Goal: Task Accomplishment & Management: Manage account settings

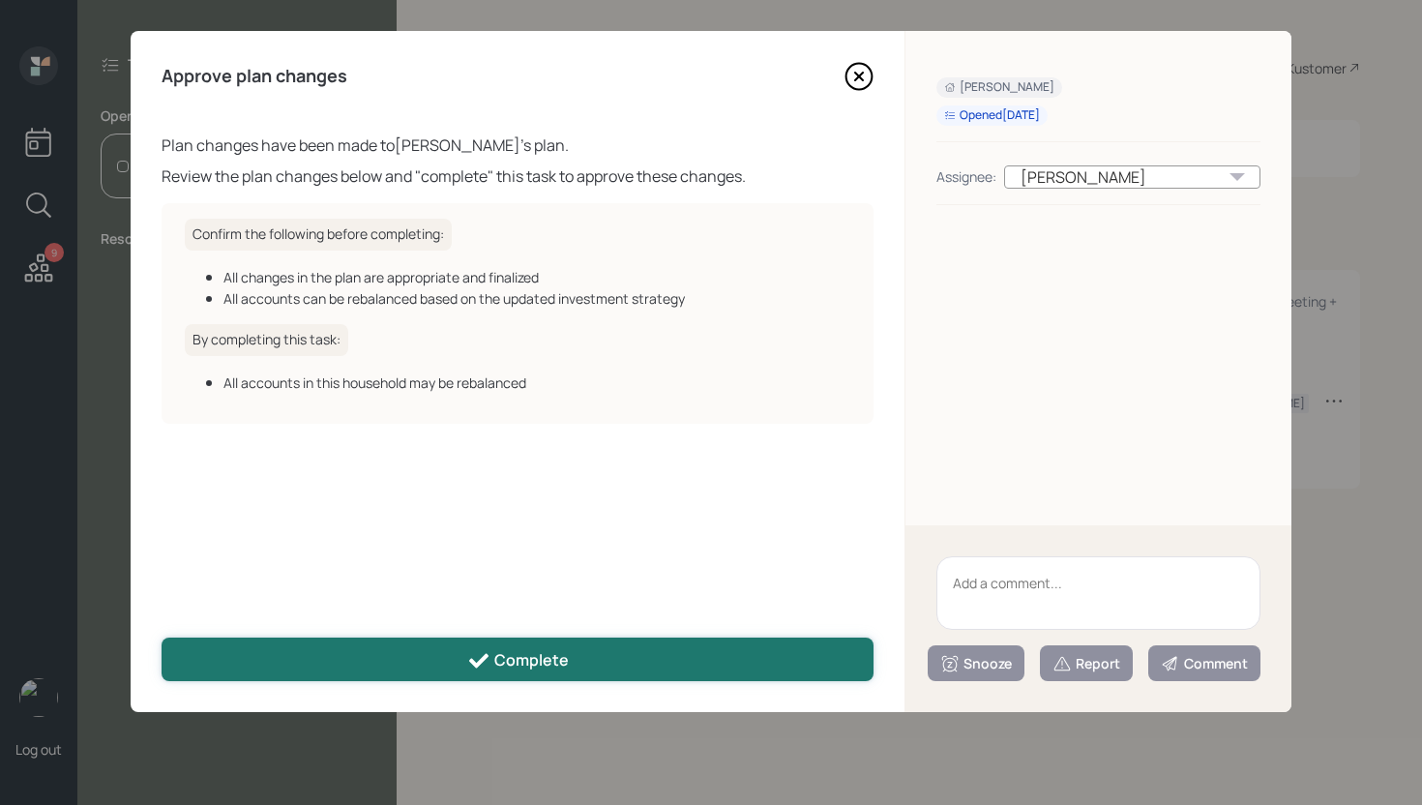
click at [660, 660] on button "Complete" at bounding box center [518, 659] width 712 height 44
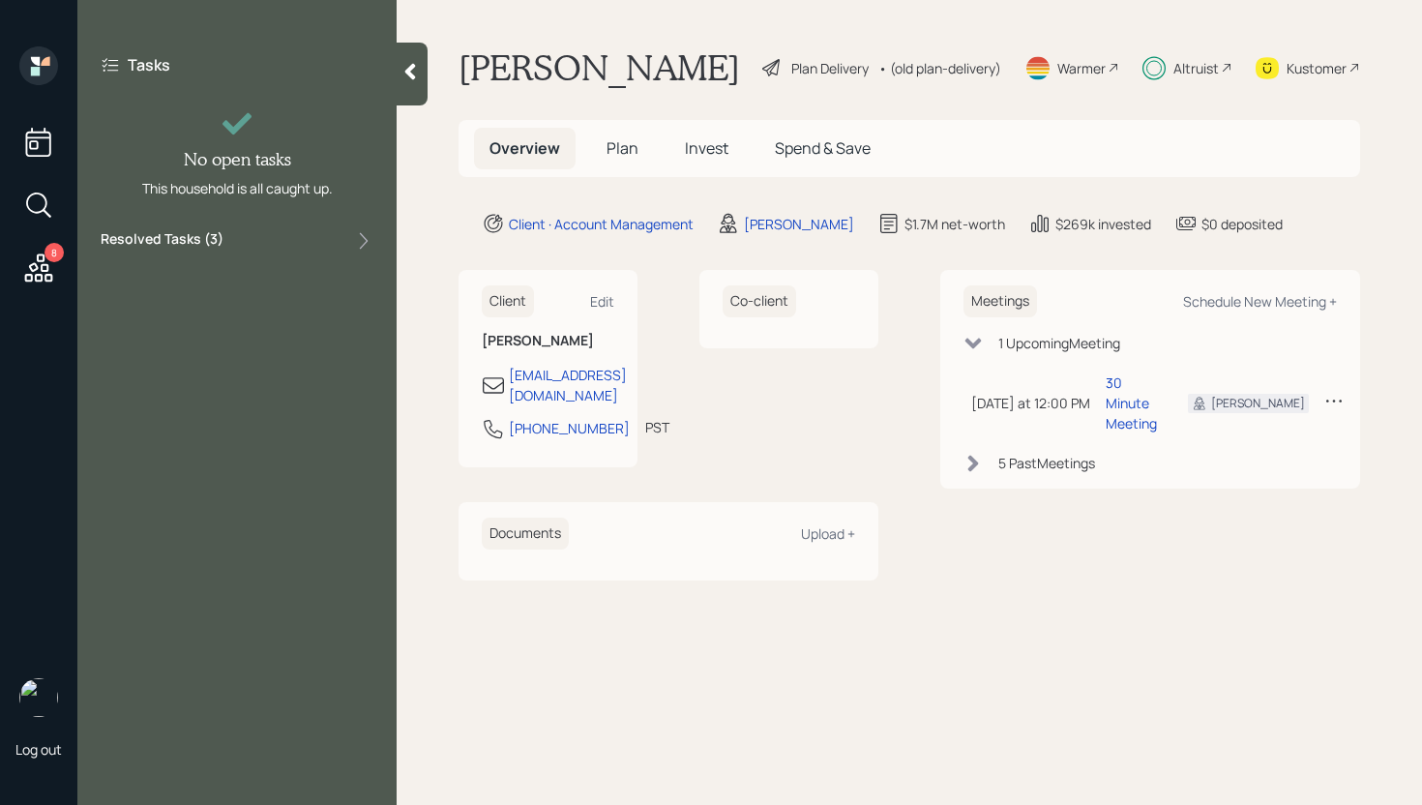
click at [410, 80] on icon at bounding box center [409, 71] width 19 height 19
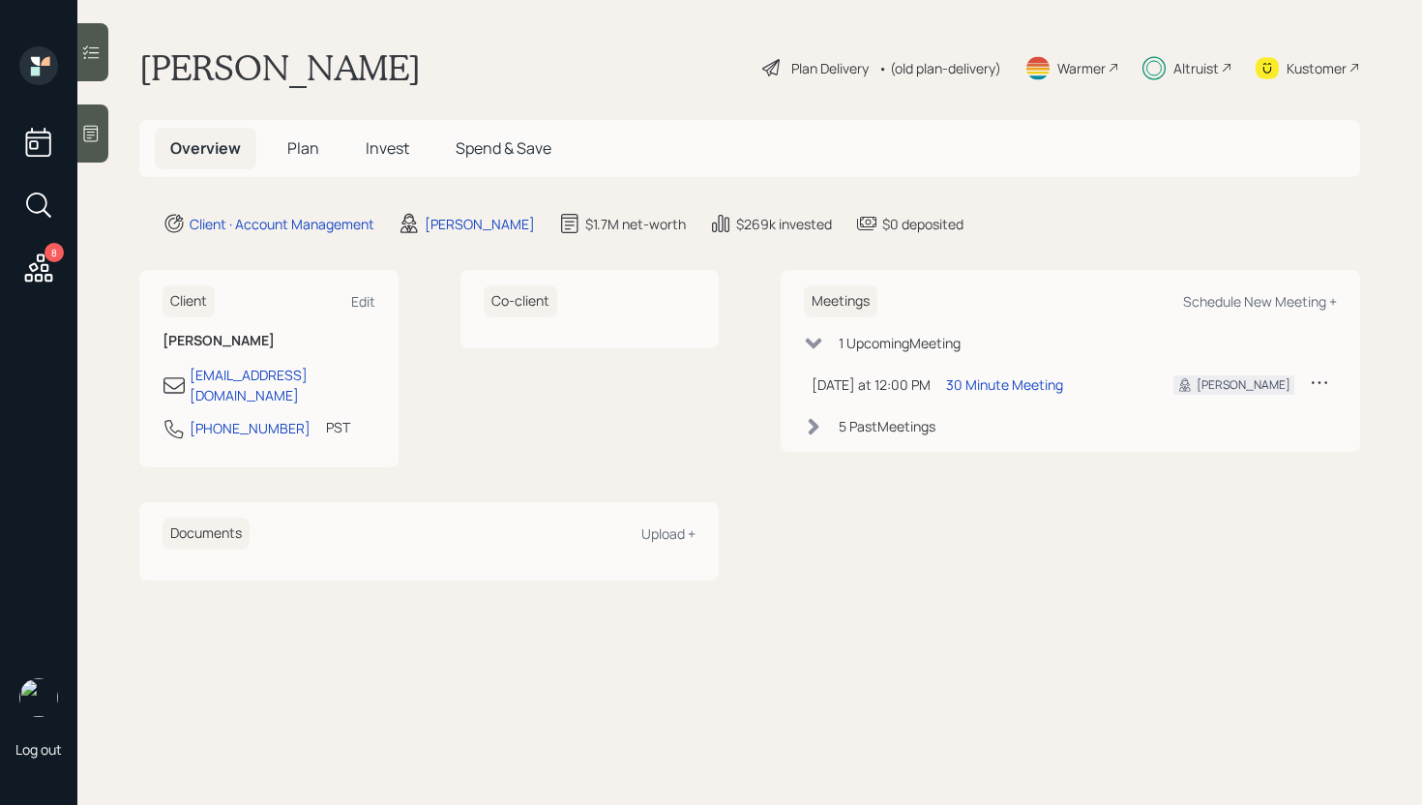
click at [43, 266] on icon at bounding box center [38, 268] width 35 height 35
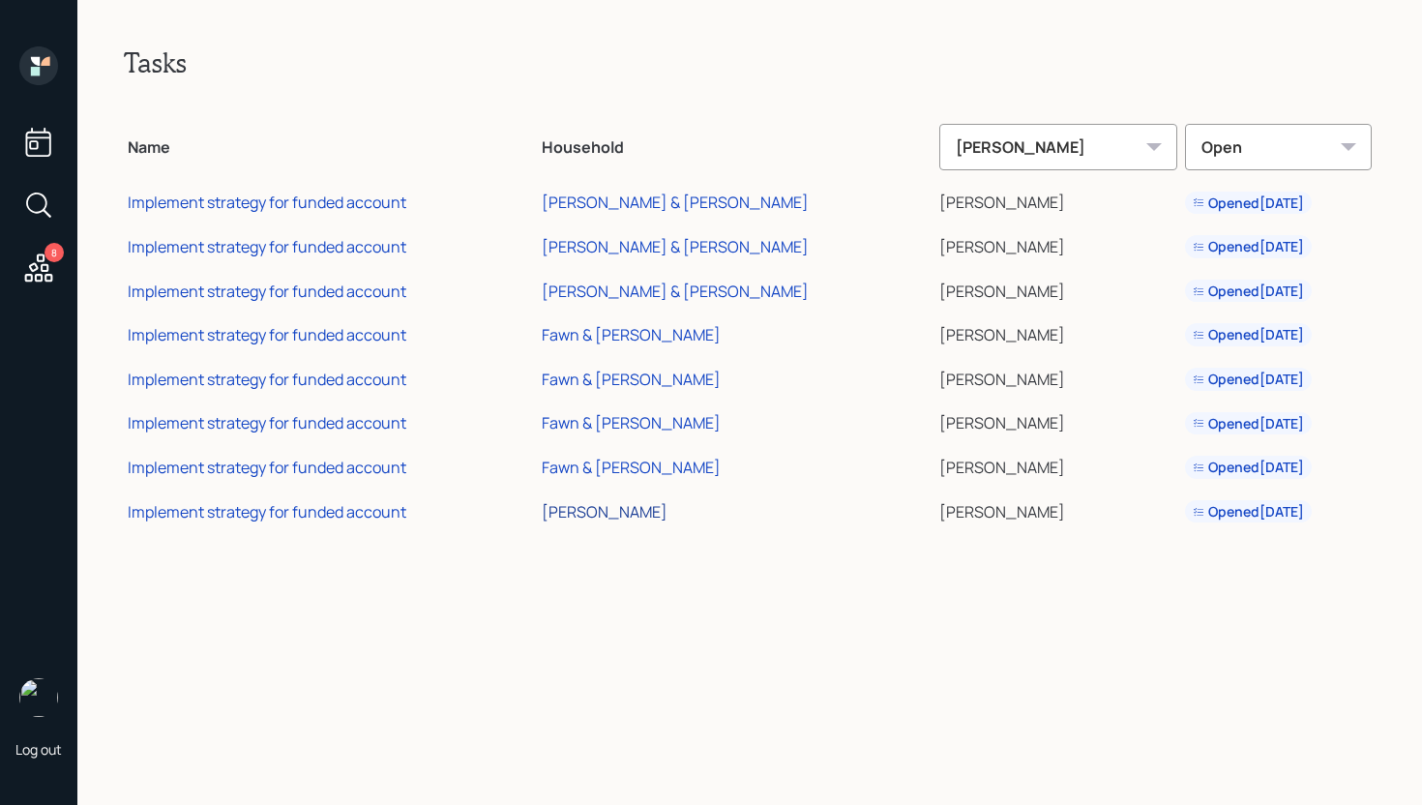
click at [660, 517] on div "[PERSON_NAME]" at bounding box center [605, 511] width 126 height 21
